Goal: Find specific page/section: Find specific page/section

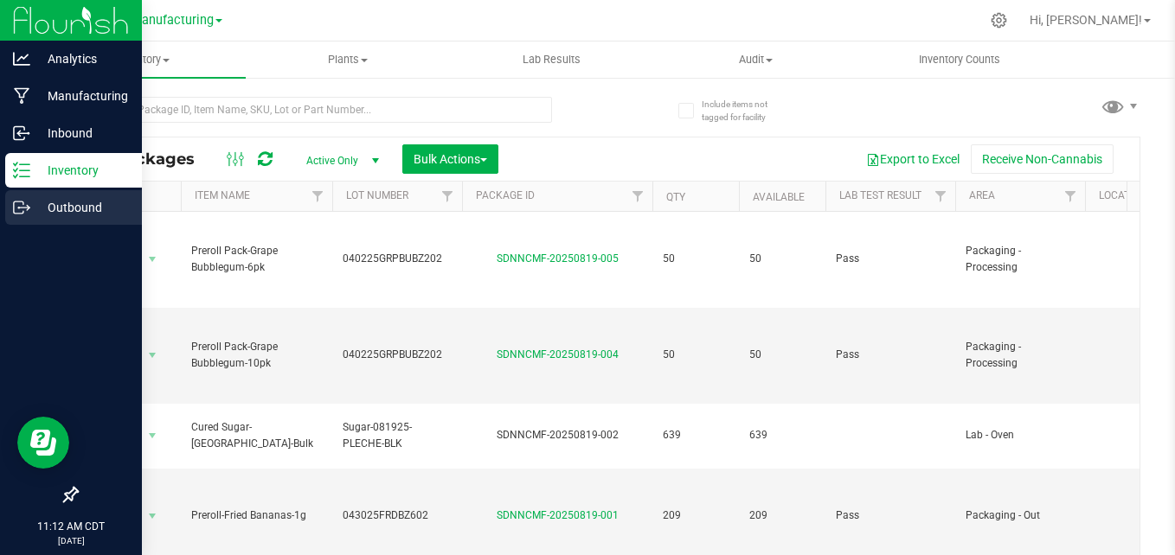
click at [65, 203] on p "Outbound" at bounding box center [82, 207] width 104 height 21
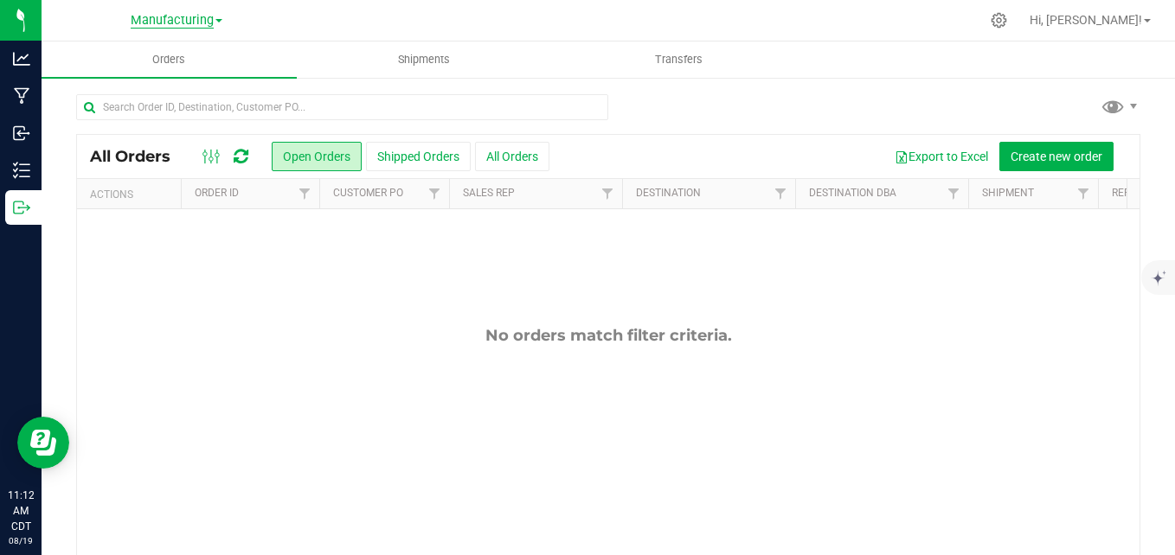
click at [183, 18] on span "Manufacturing" at bounding box center [172, 21] width 83 height 16
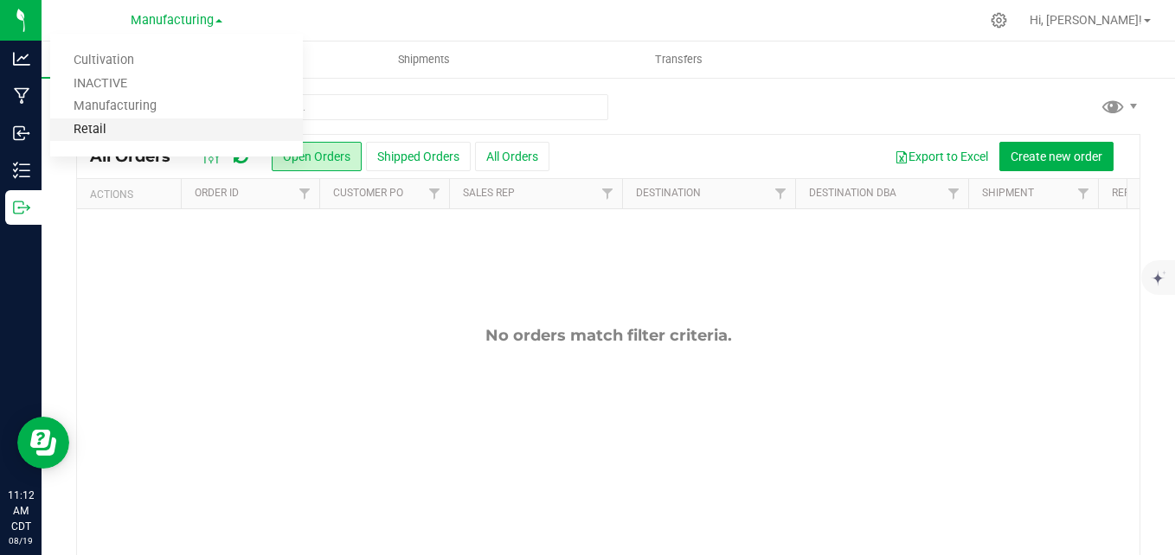
click at [124, 133] on link "Retail" at bounding box center [176, 129] width 253 height 23
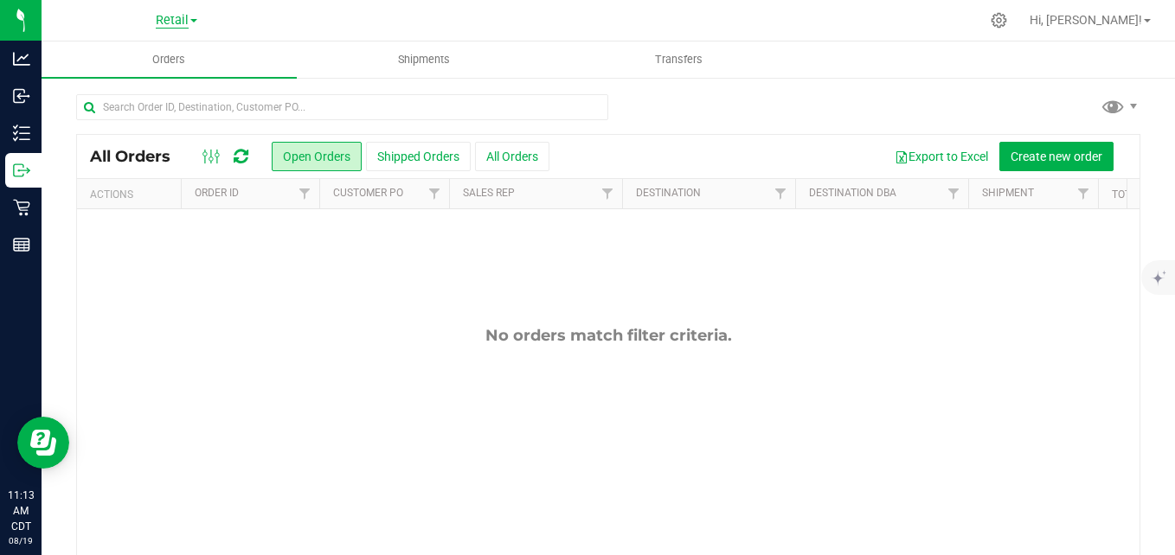
click at [174, 17] on span "Retail" at bounding box center [172, 21] width 33 height 16
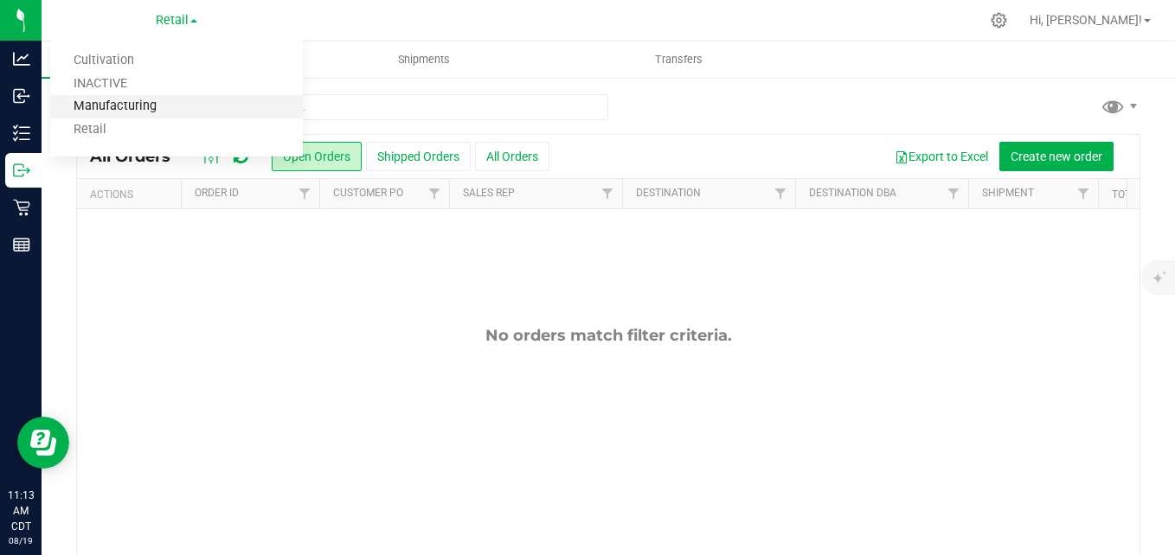
click at [136, 111] on link "Manufacturing" at bounding box center [176, 106] width 253 height 23
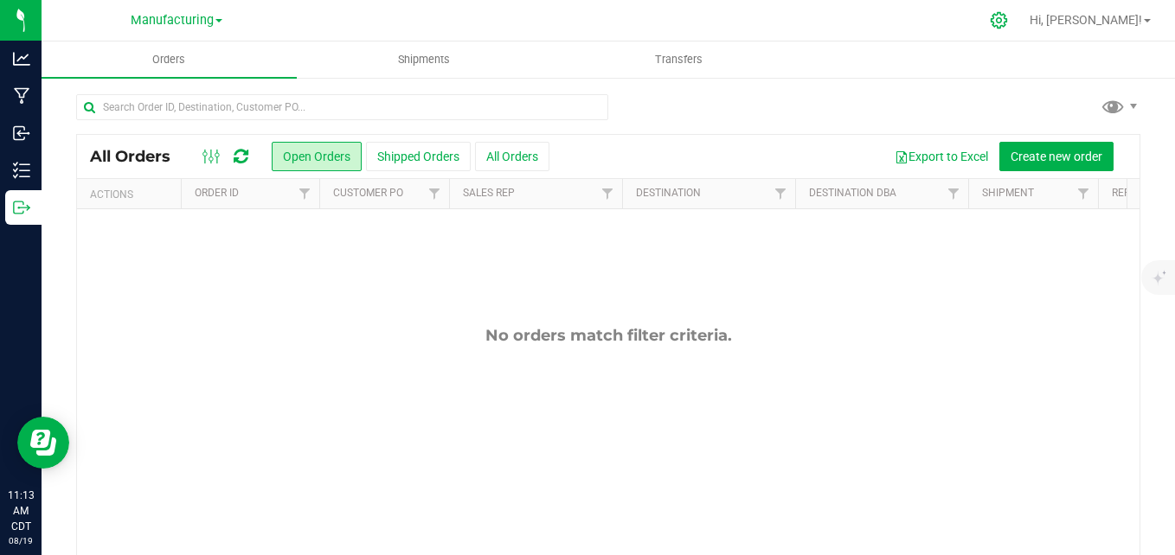
click at [1021, 21] on div at bounding box center [998, 20] width 43 height 37
click at [1008, 19] on icon at bounding box center [999, 20] width 18 height 18
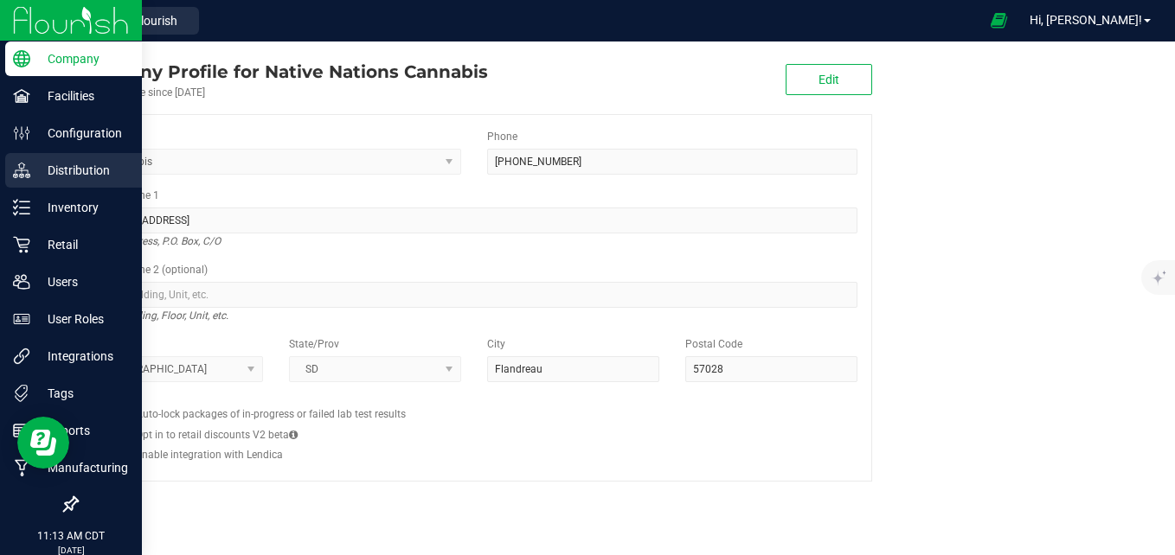
click at [54, 165] on p "Distribution" at bounding box center [82, 170] width 104 height 21
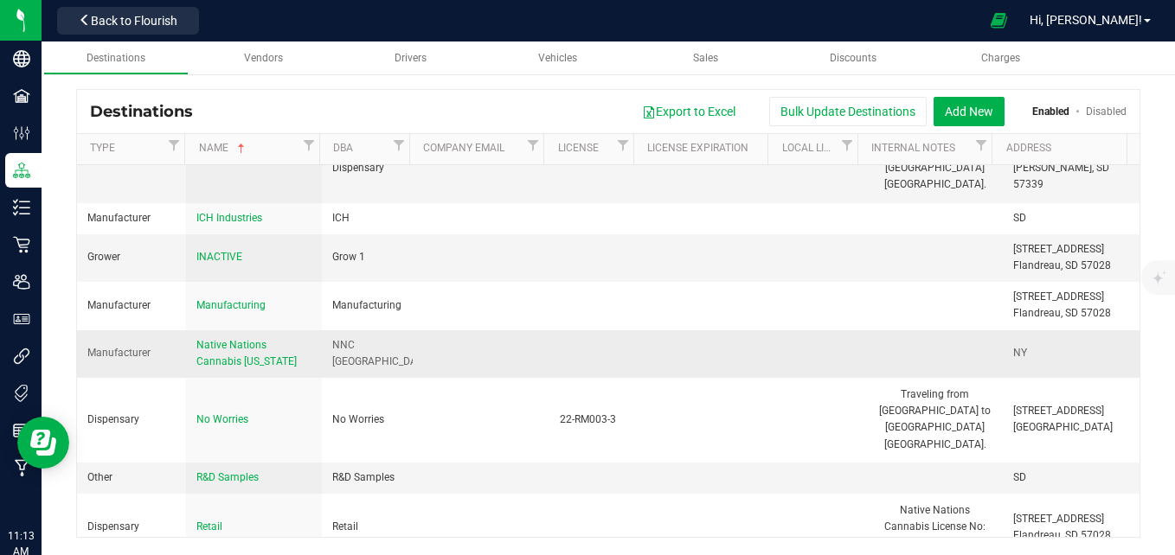
scroll to position [432, 0]
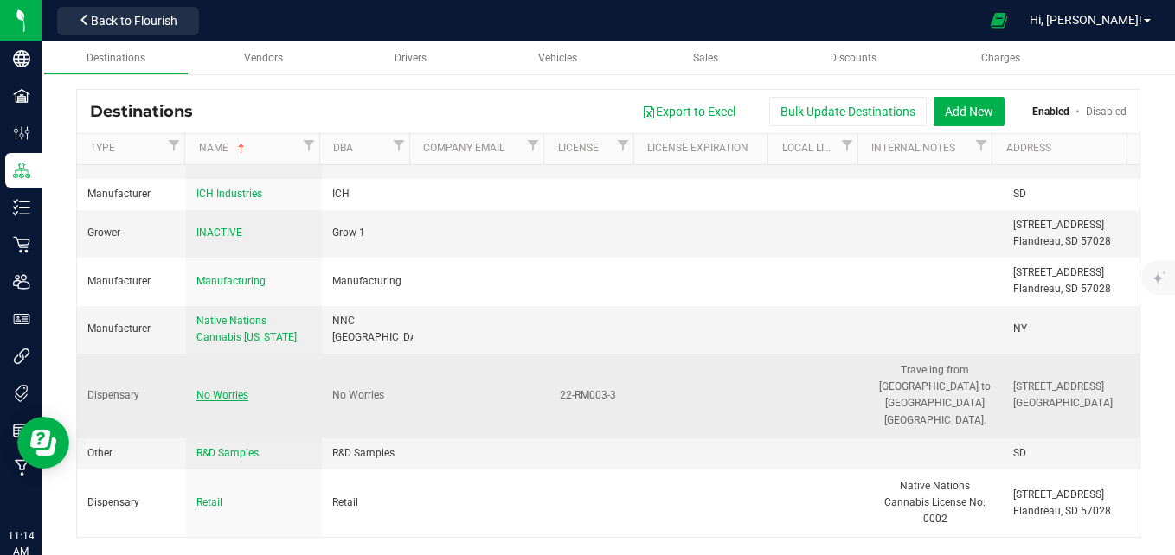
click at [221, 389] on span "No Worries" at bounding box center [222, 395] width 52 height 12
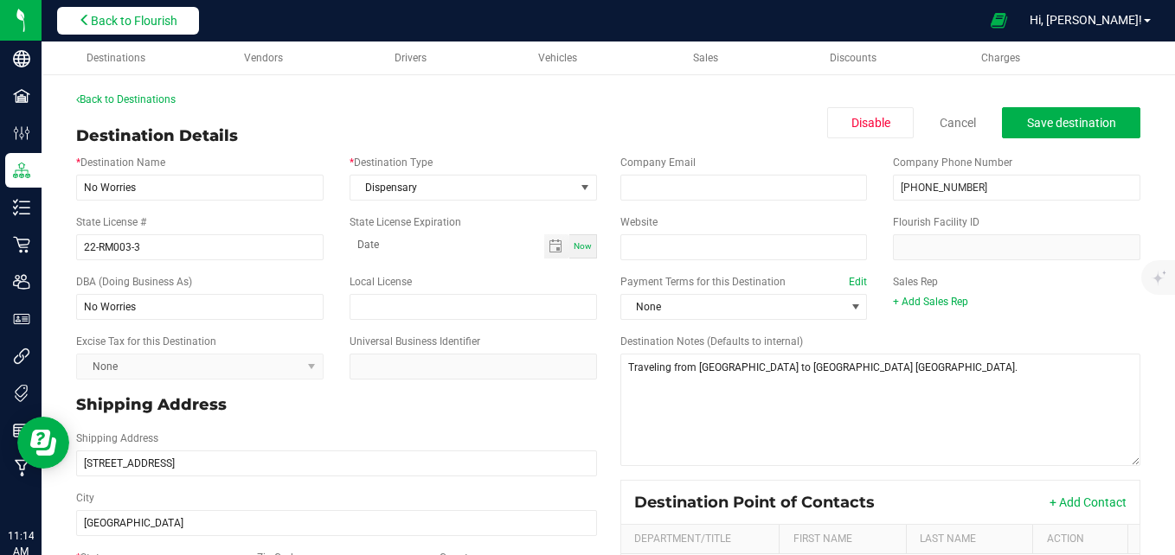
click at [117, 22] on span "Back to Flourish" at bounding box center [134, 21] width 86 height 14
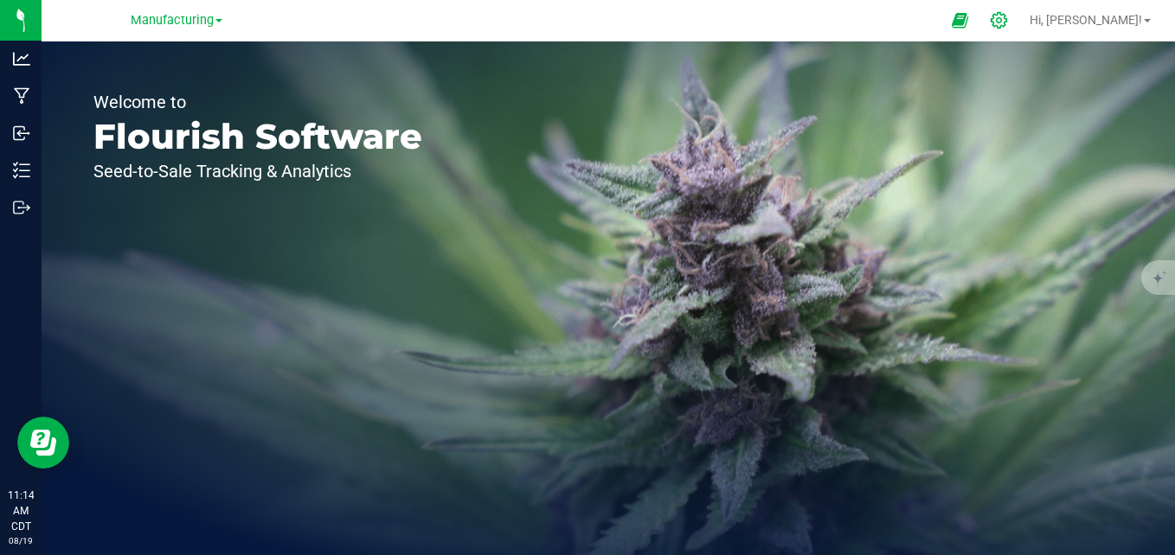
click at [1008, 22] on icon at bounding box center [999, 20] width 18 height 18
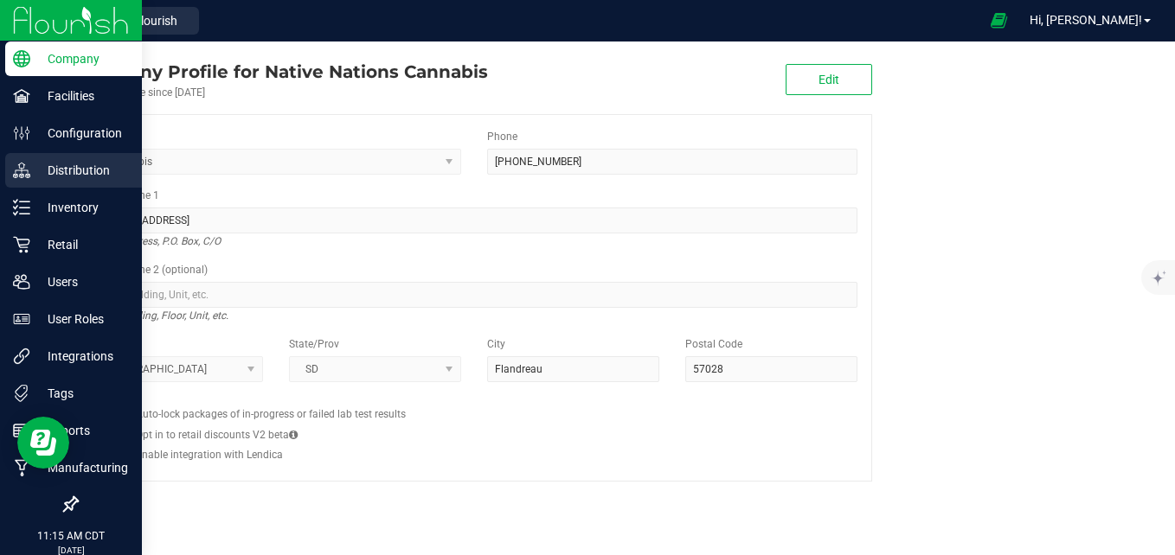
click at [65, 170] on p "Distribution" at bounding box center [82, 170] width 104 height 21
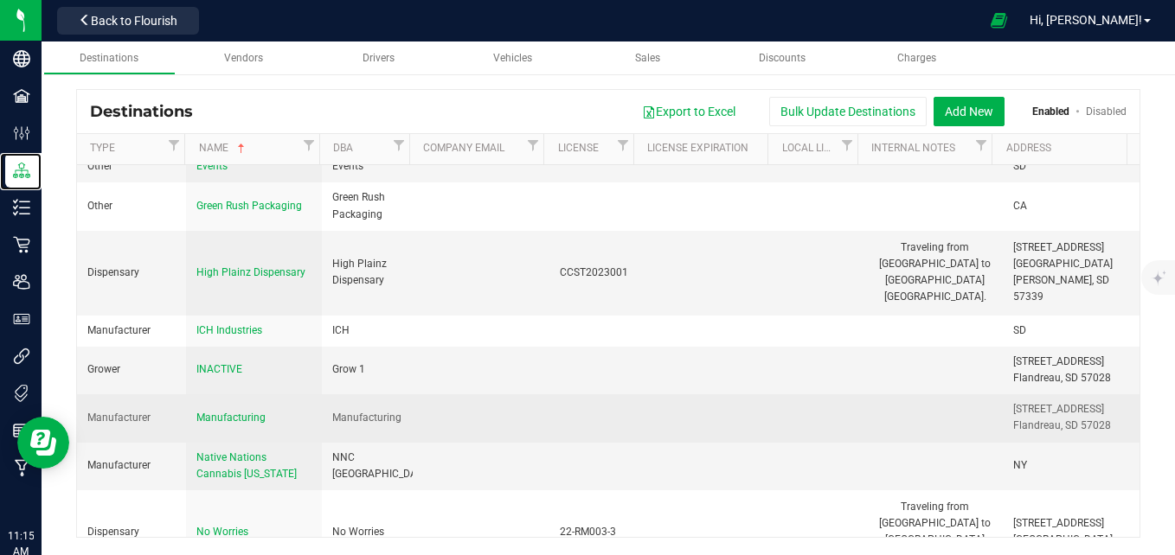
scroll to position [259, 0]
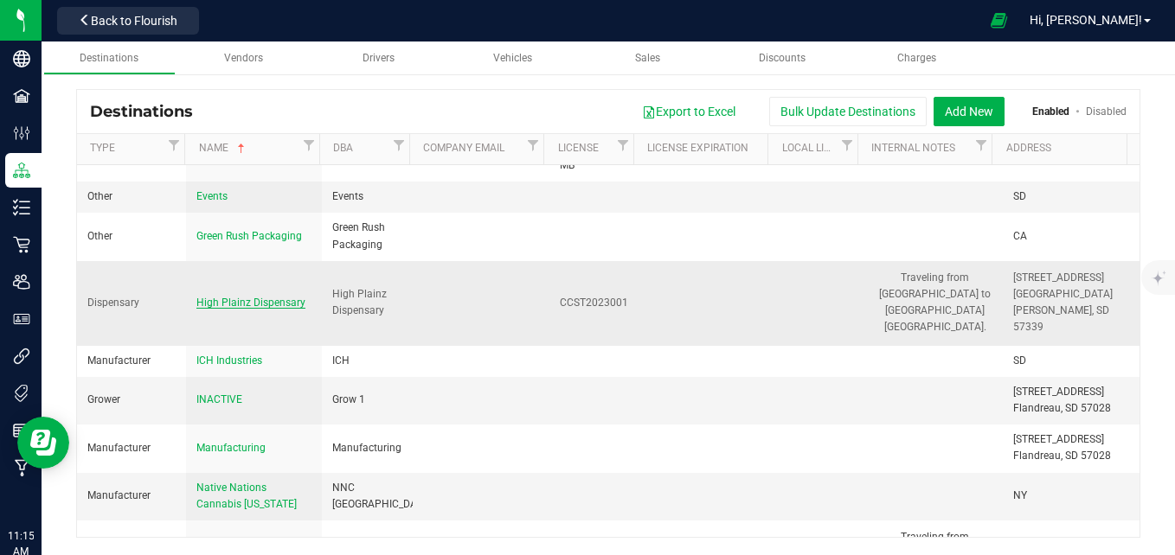
click at [263, 297] on span "High Plainz Dispensary" at bounding box center [250, 303] width 109 height 12
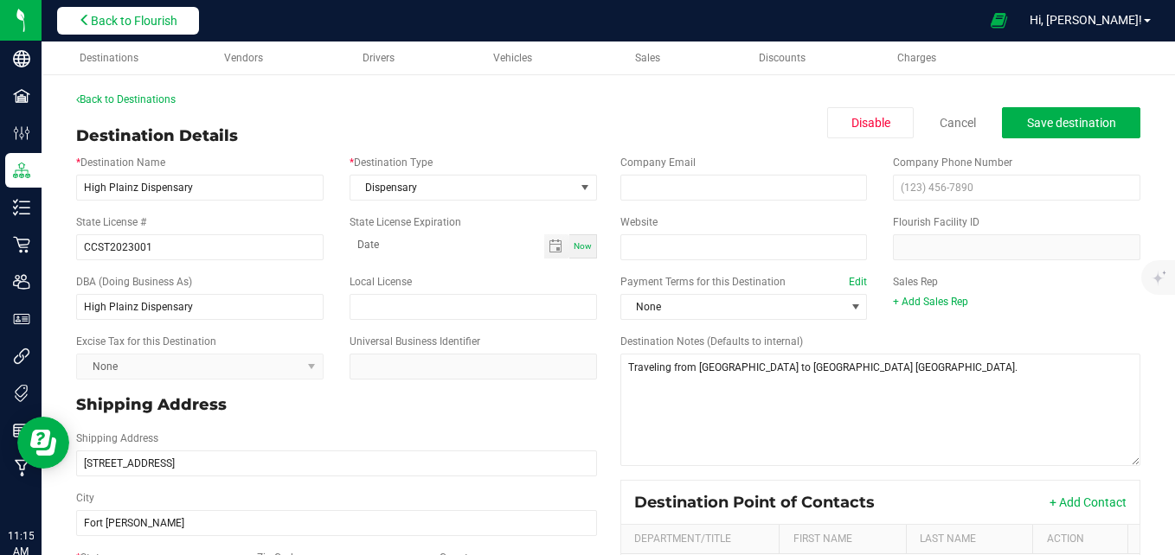
click at [136, 26] on span "Back to Flourish" at bounding box center [134, 21] width 86 height 14
